Goal: Transaction & Acquisition: Purchase product/service

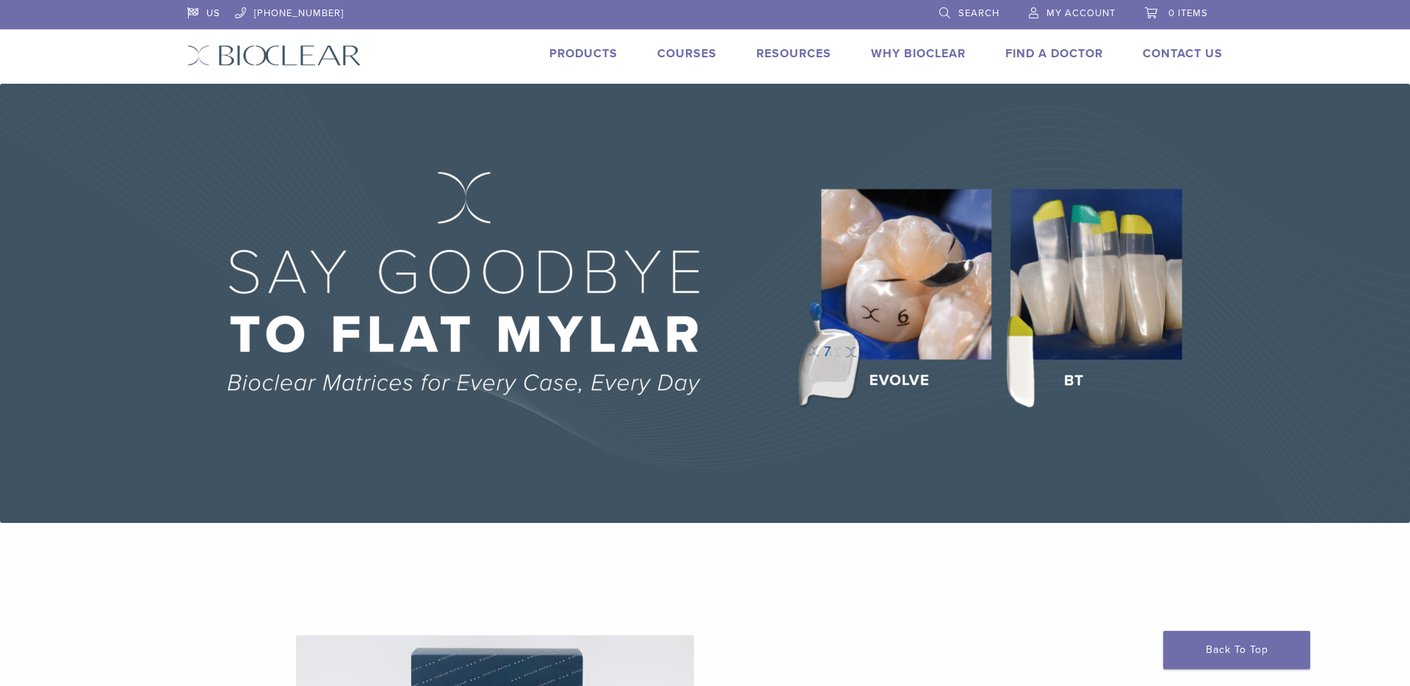
click at [603, 57] on link "Products" at bounding box center [583, 53] width 68 height 15
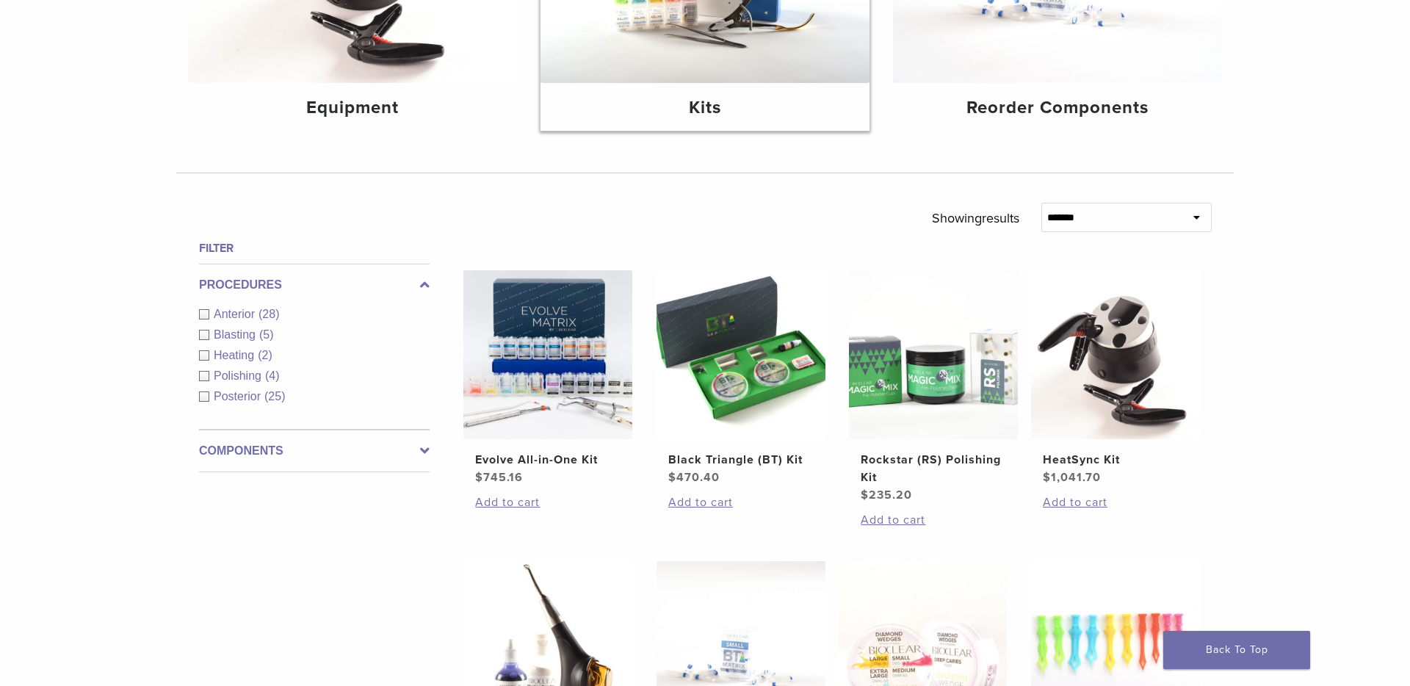
scroll to position [335, 0]
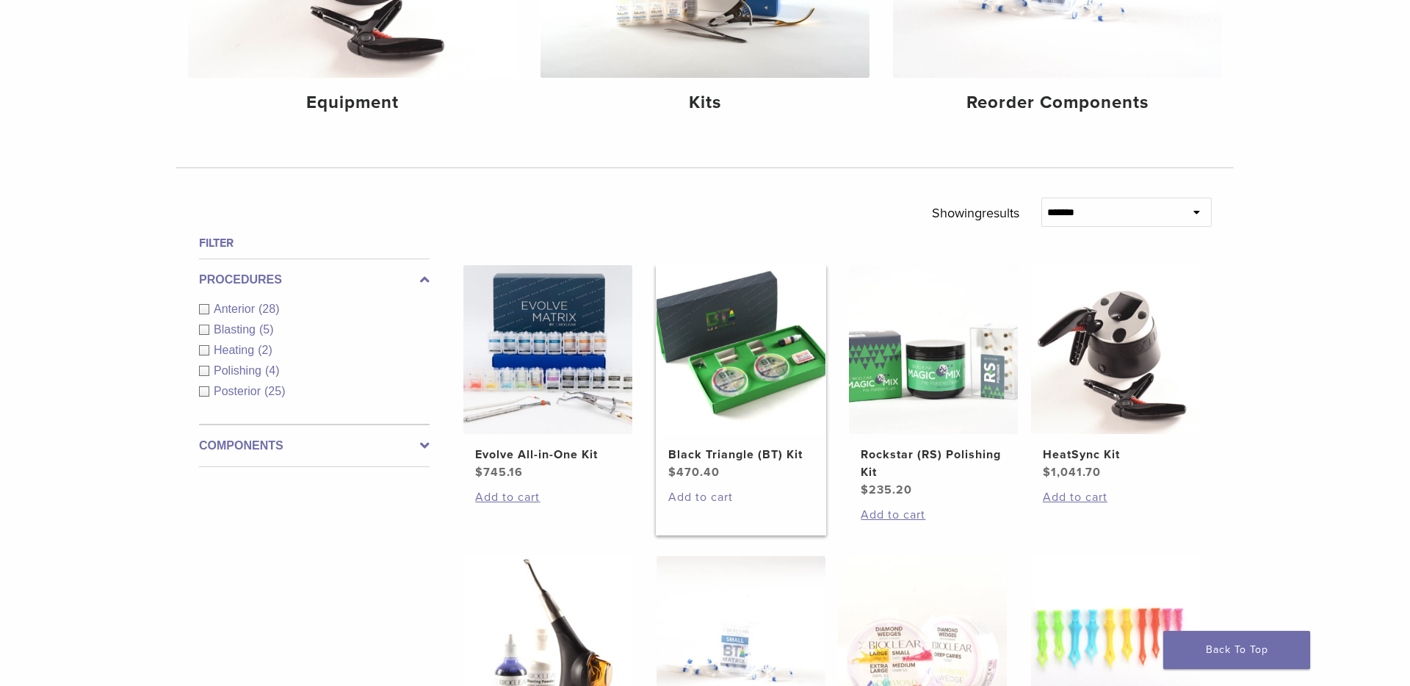
click at [683, 495] on link "Add to cart" at bounding box center [740, 497] width 145 height 18
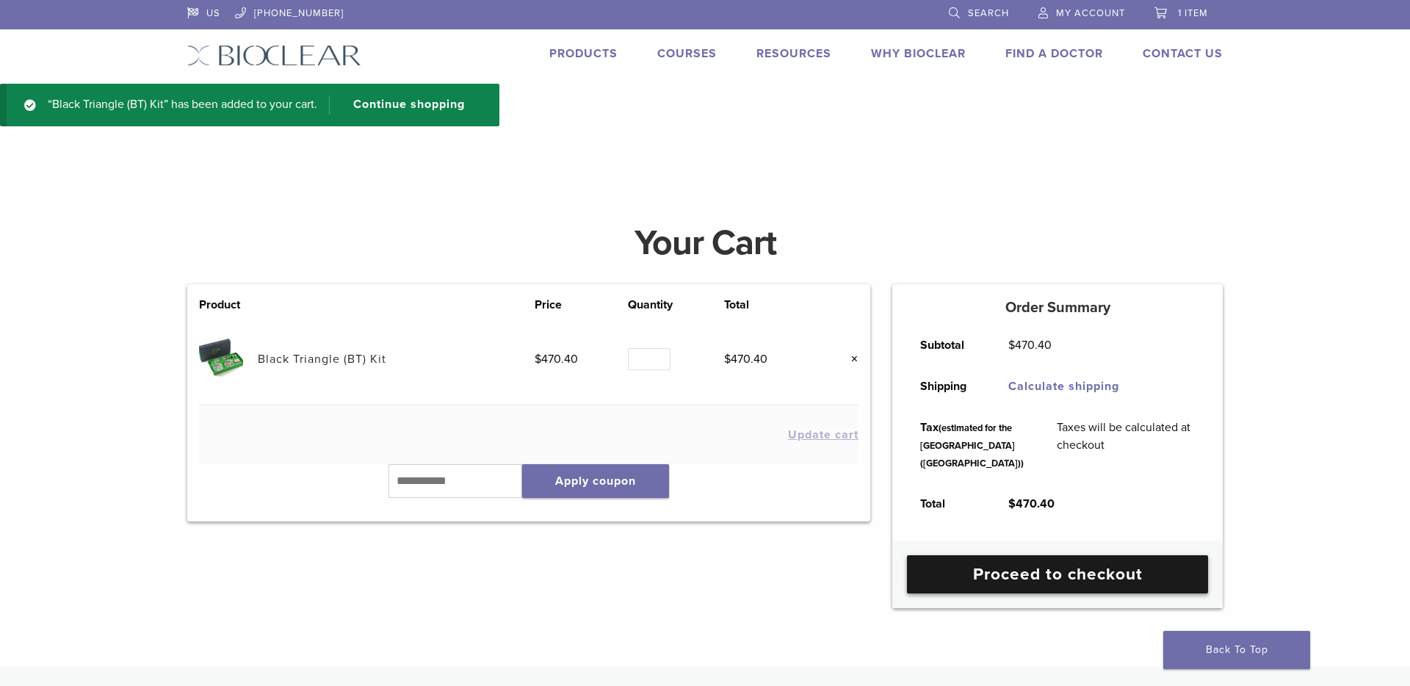
click at [969, 593] on link "Proceed to checkout" at bounding box center [1057, 574] width 301 height 38
